Goal: Transaction & Acquisition: Purchase product/service

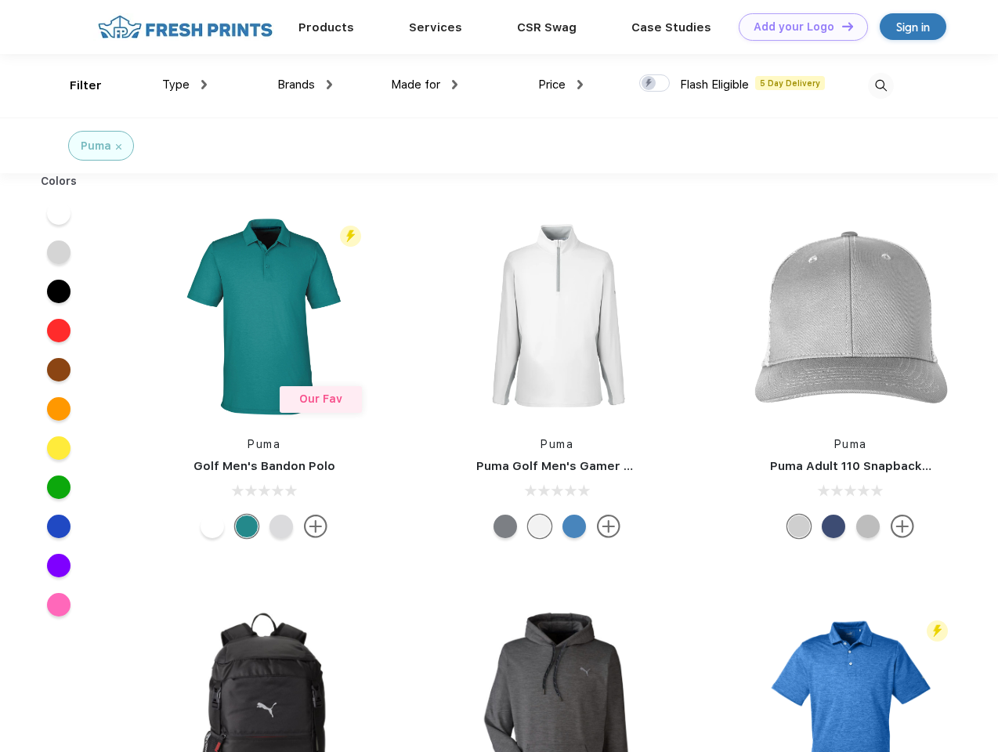
click at [798, 27] on link "Add your Logo Design Tool" at bounding box center [803, 26] width 129 height 27
click at [0, 0] on div "Design Tool" at bounding box center [0, 0] width 0 height 0
click at [841, 26] on link "Add your Logo Design Tool" at bounding box center [803, 26] width 129 height 27
click at [75, 85] on div "Filter" at bounding box center [86, 86] width 32 height 18
click at [185, 85] on span "Type" at bounding box center [175, 85] width 27 height 14
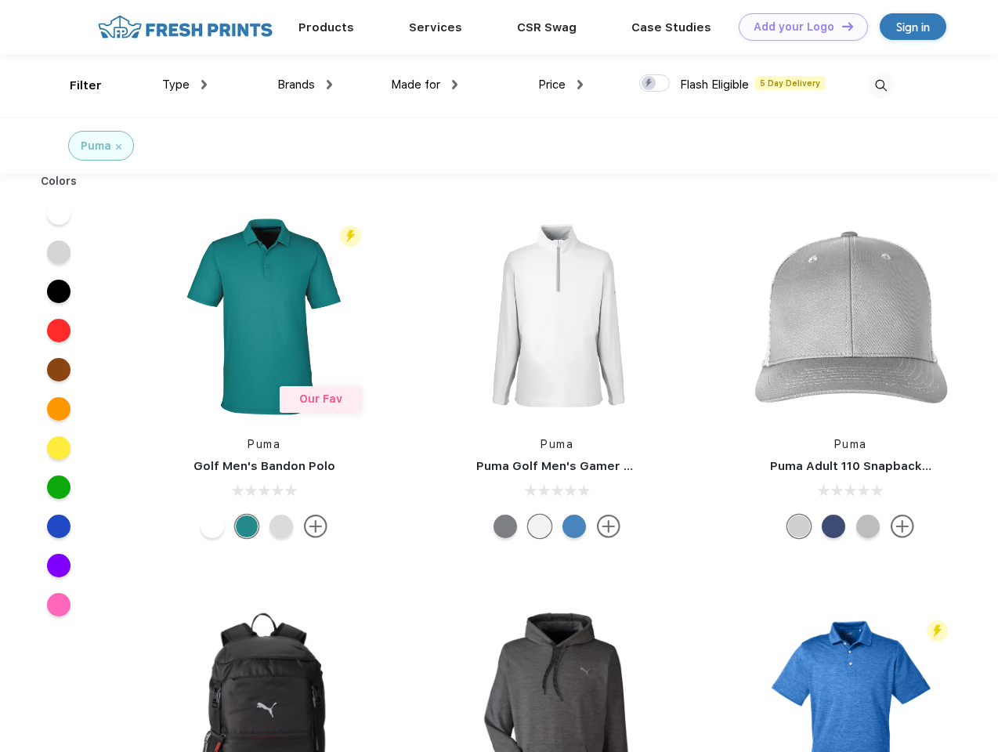
click at [305, 85] on span "Brands" at bounding box center [296, 85] width 38 height 14
click at [425, 85] on span "Made for" at bounding box center [415, 85] width 49 height 14
click at [561, 85] on span "Price" at bounding box center [551, 85] width 27 height 14
click at [655, 84] on div at bounding box center [655, 82] width 31 height 17
click at [650, 84] on input "checkbox" at bounding box center [645, 79] width 10 height 10
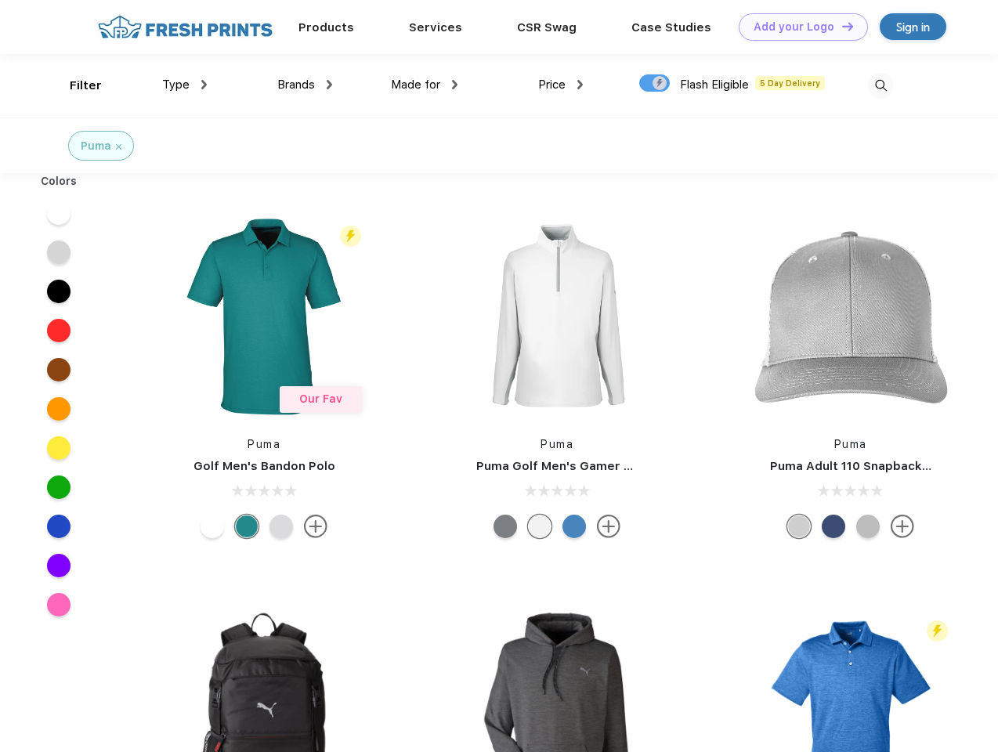
click at [881, 85] on img at bounding box center [881, 86] width 26 height 26
